Goal: Navigation & Orientation: Find specific page/section

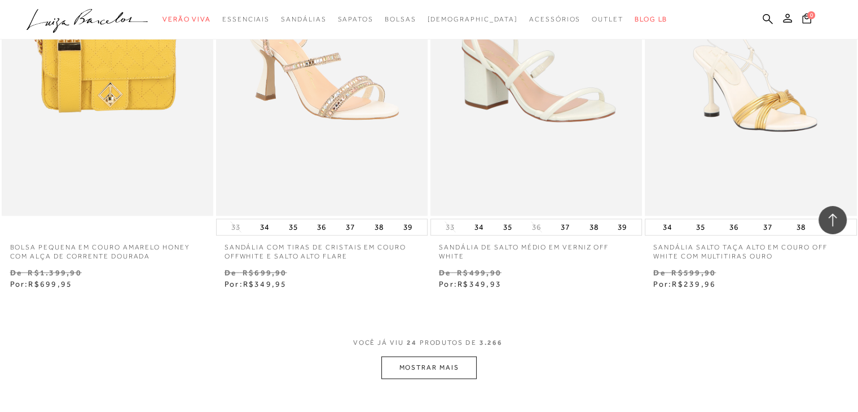
scroll to position [2197, 0]
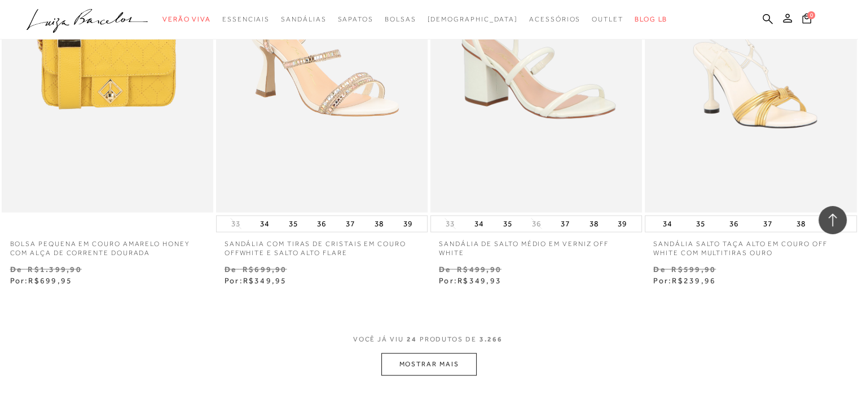
click at [465, 366] on button "MOSTRAR MAIS" at bounding box center [428, 364] width 95 height 22
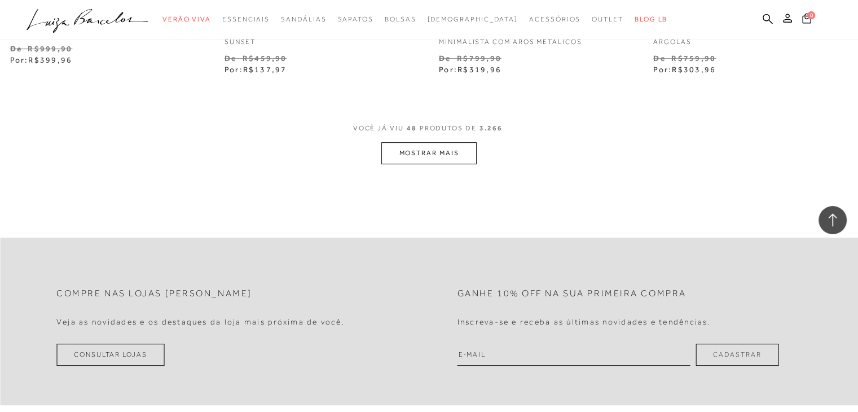
scroll to position [4824, 0]
click at [444, 149] on button "MOSTRAR MAIS" at bounding box center [428, 154] width 95 height 22
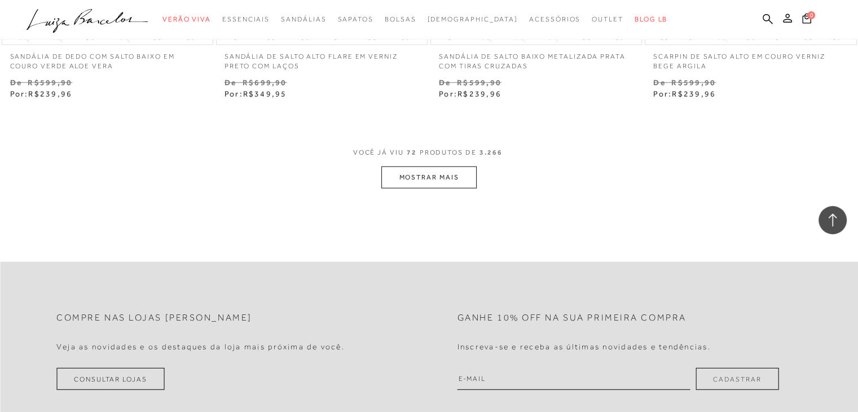
scroll to position [7216, 0]
click at [438, 176] on button "MOSTRAR MAIS" at bounding box center [428, 178] width 95 height 22
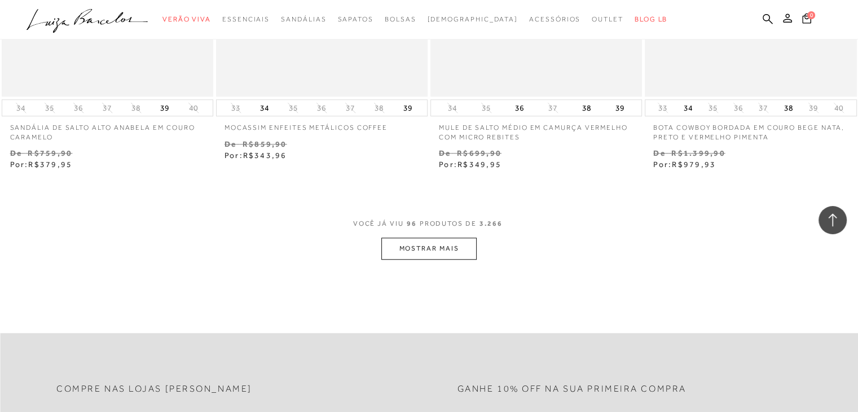
scroll to position [9596, 0]
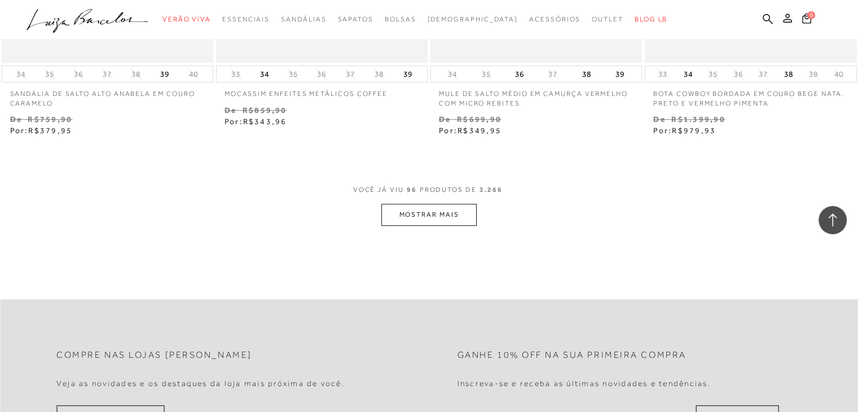
click at [460, 212] on button "MOSTRAR MAIS" at bounding box center [428, 215] width 95 height 22
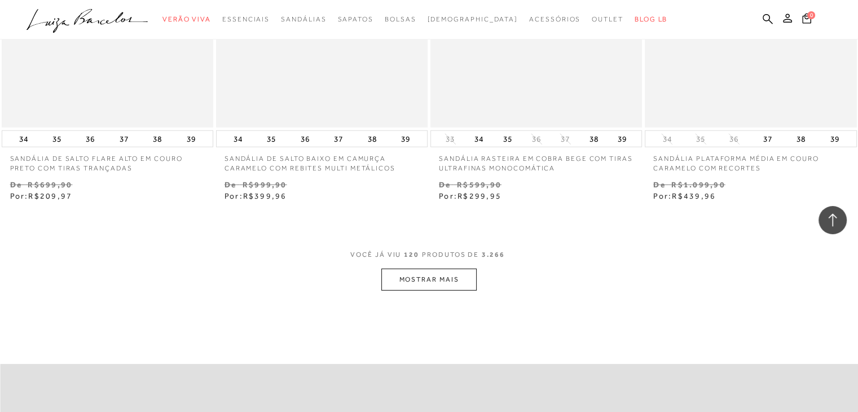
scroll to position [11946, 0]
click at [462, 280] on button "MOSTRAR MAIS" at bounding box center [428, 280] width 95 height 22
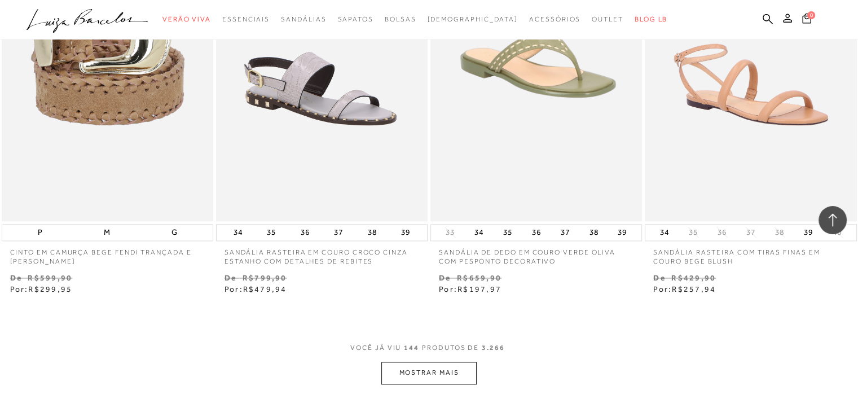
scroll to position [14268, 0]
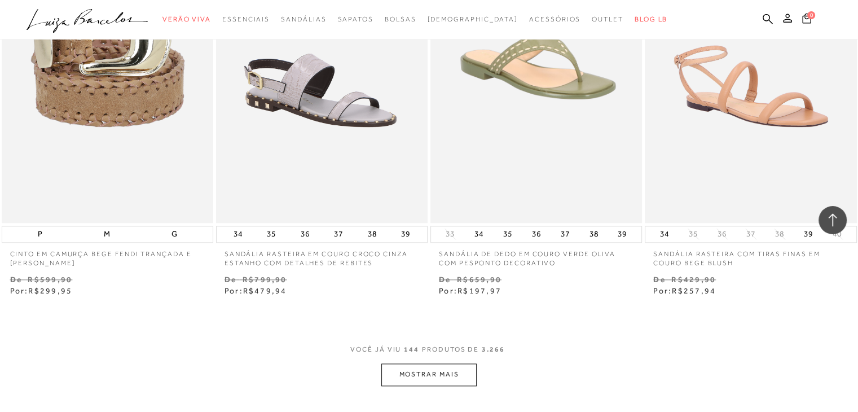
click at [433, 368] on button "MOSTRAR MAIS" at bounding box center [428, 374] width 95 height 22
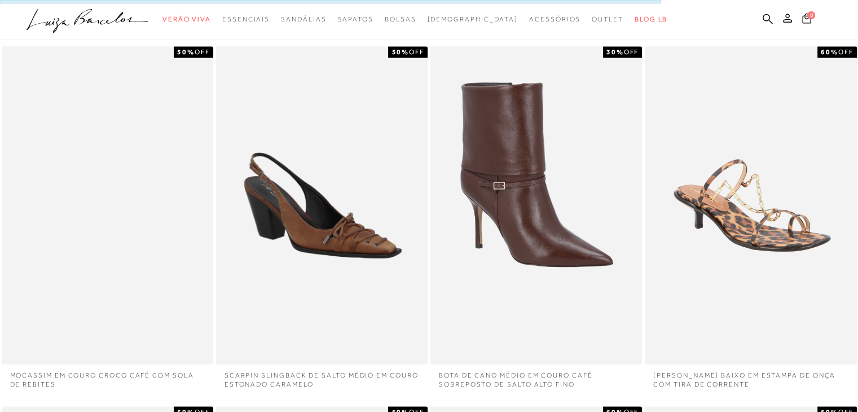
scroll to position [0, 0]
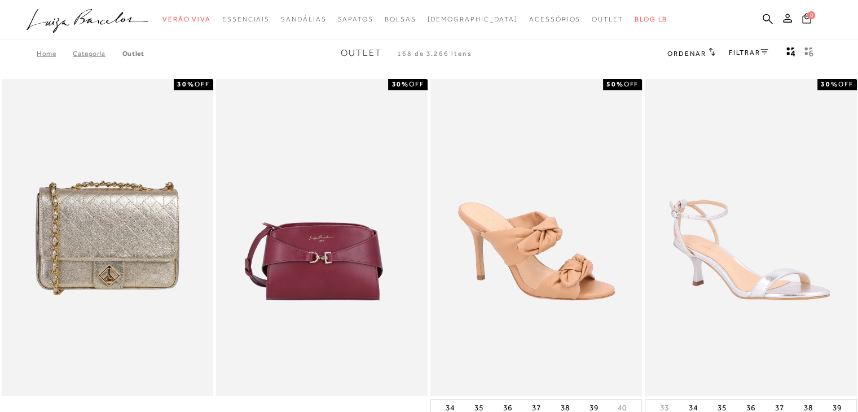
click at [643, 15] on ul ".a{fill-rule:evenodd;} Verão Viva Em alta Favoritos das Influenciadoras Apostas…" at bounding box center [421, 19] width 788 height 21
click at [469, 16] on span "[DEMOGRAPHIC_DATA]" at bounding box center [472, 19] width 91 height 8
click at [470, 19] on span "[DEMOGRAPHIC_DATA]" at bounding box center [472, 19] width 91 height 8
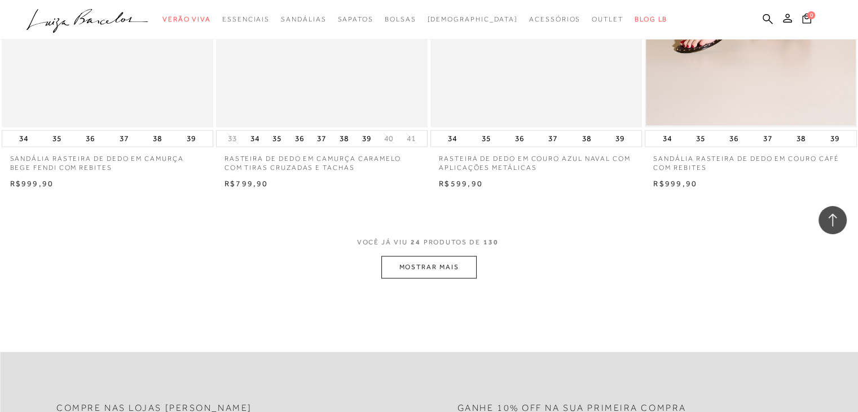
scroll to position [2222, 0]
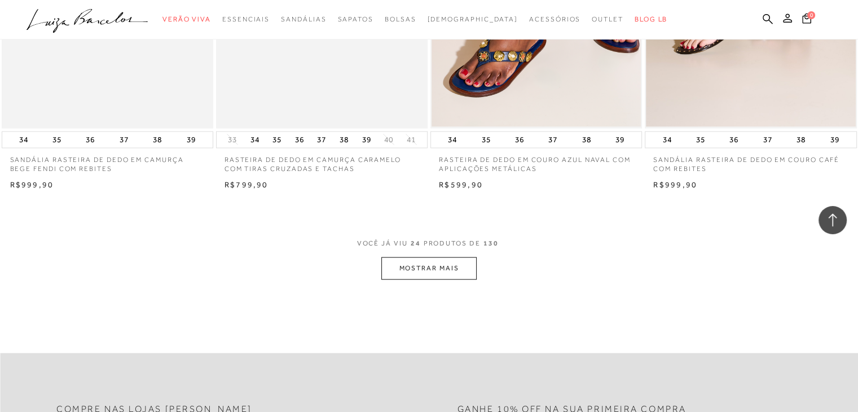
click at [450, 263] on button "MOSTRAR MAIS" at bounding box center [428, 268] width 95 height 22
click at [425, 264] on button "MOSTRAR MAIS" at bounding box center [428, 268] width 95 height 22
click at [412, 268] on button "MOSTRAR MAIS" at bounding box center [428, 268] width 95 height 22
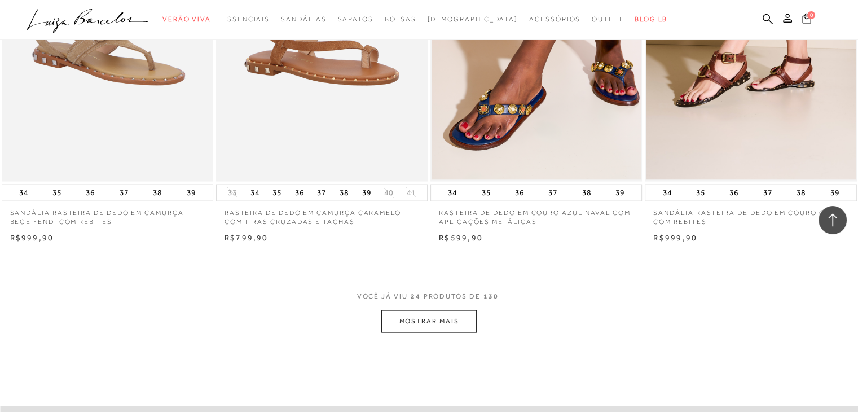
scroll to position [2170, 0]
click at [435, 316] on button "MOSTRAR MAIS" at bounding box center [428, 321] width 95 height 22
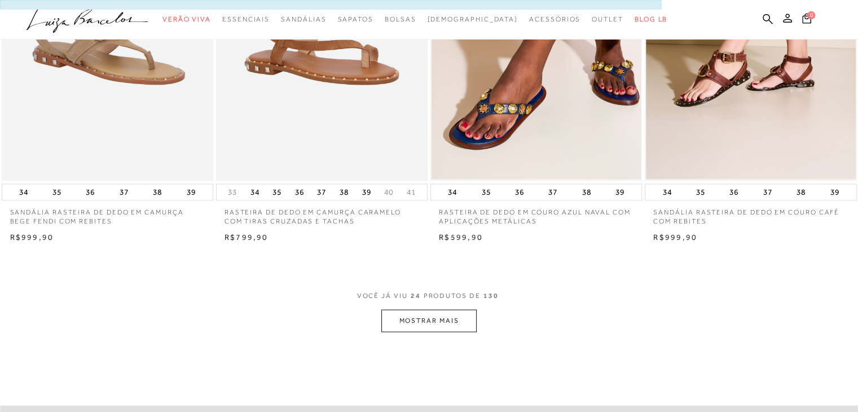
scroll to position [0, 0]
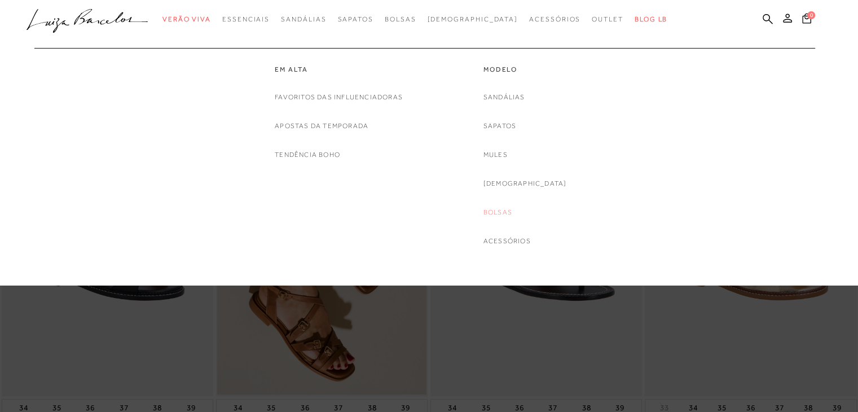
click at [512, 210] on link "Bolsas" at bounding box center [497, 212] width 29 height 12
